Goal: Information Seeking & Learning: Find specific fact

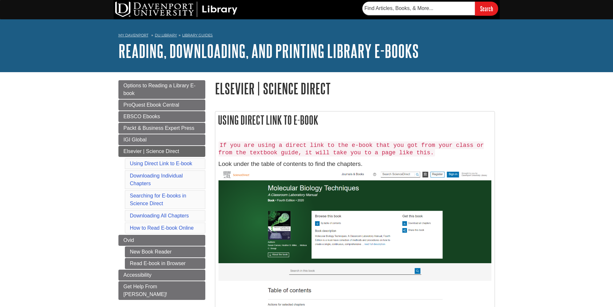
click at [300, 170] on img at bounding box center [354, 263] width 273 height 189
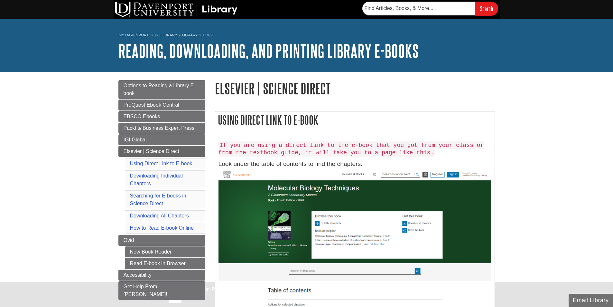
click at [303, 157] on div "If you are using a direct link to the e-book that you got from your class or fr…" at bounding box center [354, 249] width 273 height 223
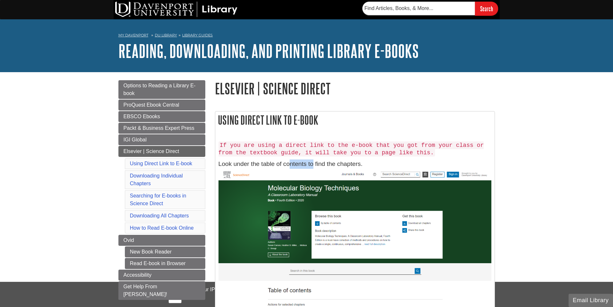
click at [303, 157] on div "If you are using a direct link to the e-book that you got from your class or fr…" at bounding box center [354, 249] width 273 height 223
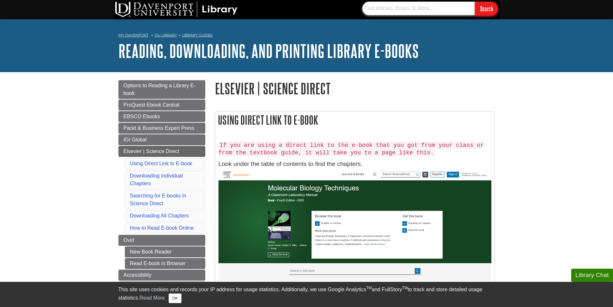
click at [395, 12] on input "text" at bounding box center [418, 9] width 113 height 14
paste input "[URL][DOMAIN_NAME][US_VEHICLE_IDENTIFICATION_NUMBER]"
type input "[URL][DOMAIN_NAME][US_VEHICLE_IDENTIFICATION_NUMBER]"
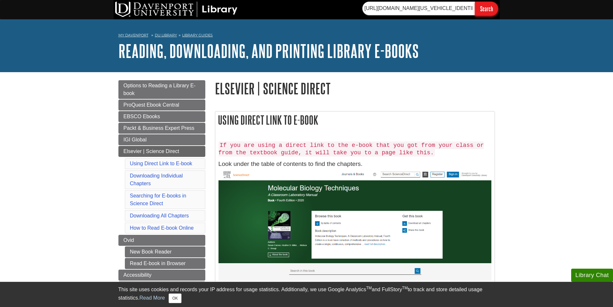
click at [479, 7] on input "Search" at bounding box center [486, 9] width 23 height 14
click at [490, 9] on input "Search" at bounding box center [486, 9] width 23 height 14
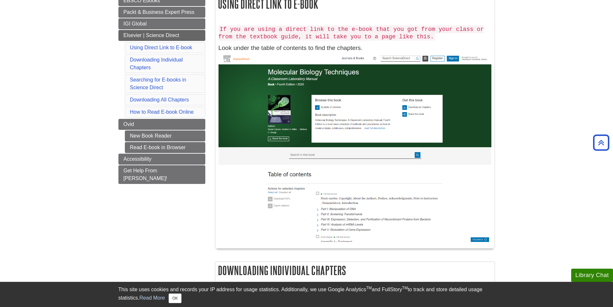
scroll to position [32, 0]
